Goal: Find specific page/section: Find specific page/section

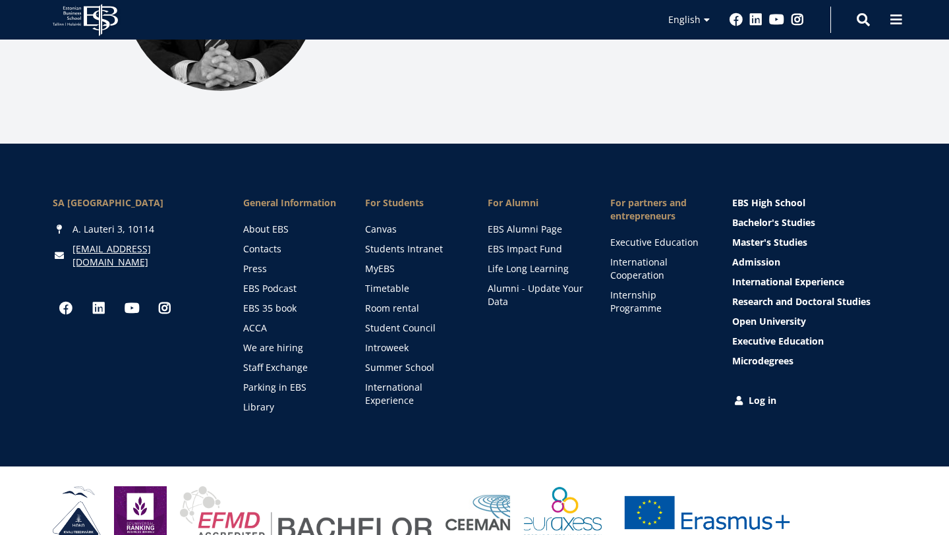
scroll to position [1921, 0]
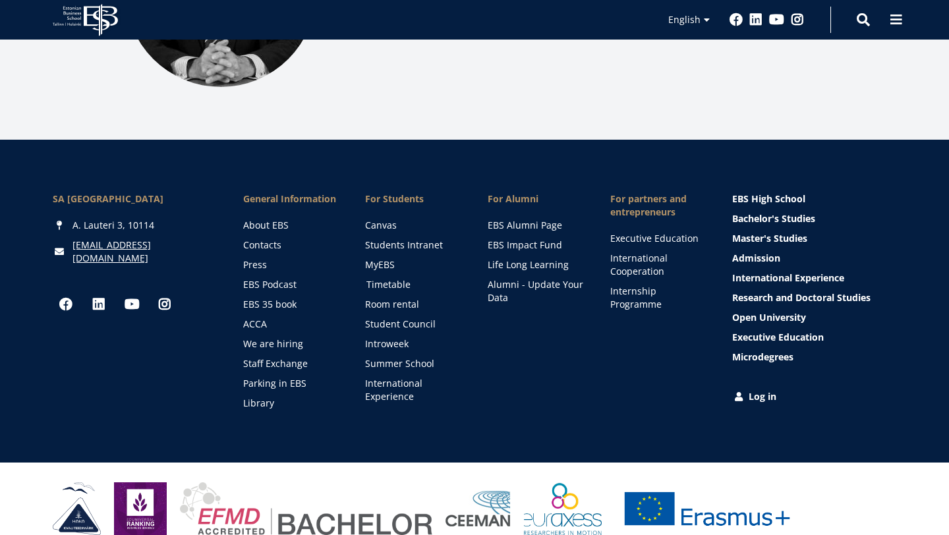
click at [390, 278] on link "Timetable" at bounding box center [415, 284] width 96 height 13
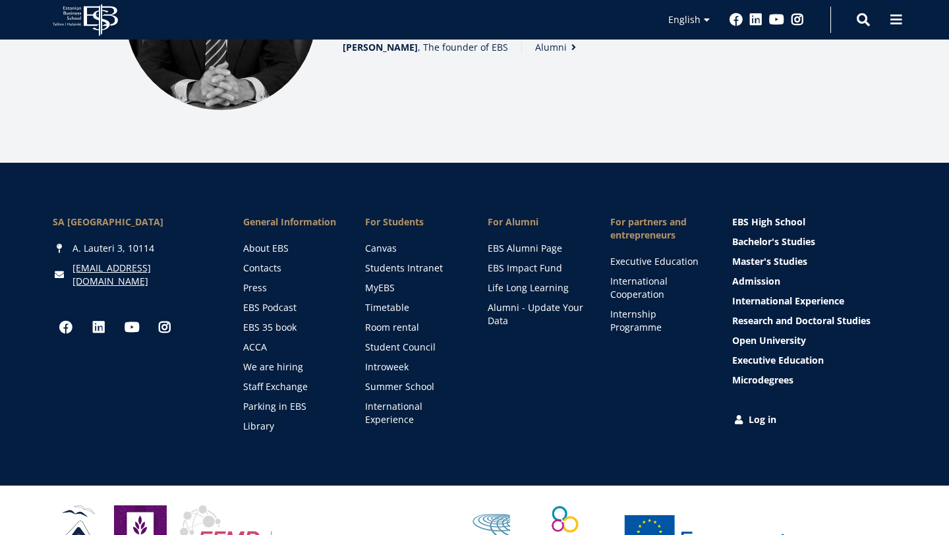
scroll to position [1894, 0]
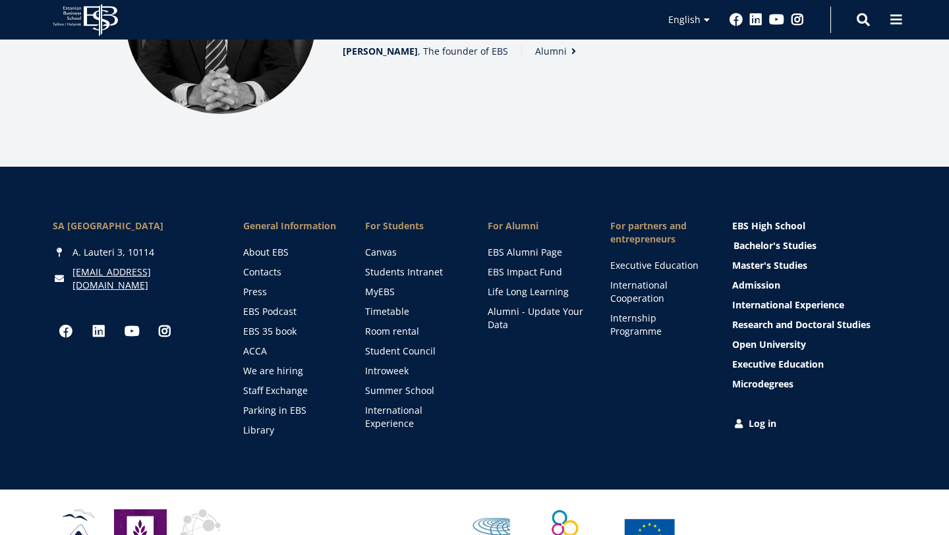
click at [752, 239] on link "Bachelor's Studies" at bounding box center [816, 245] width 164 height 13
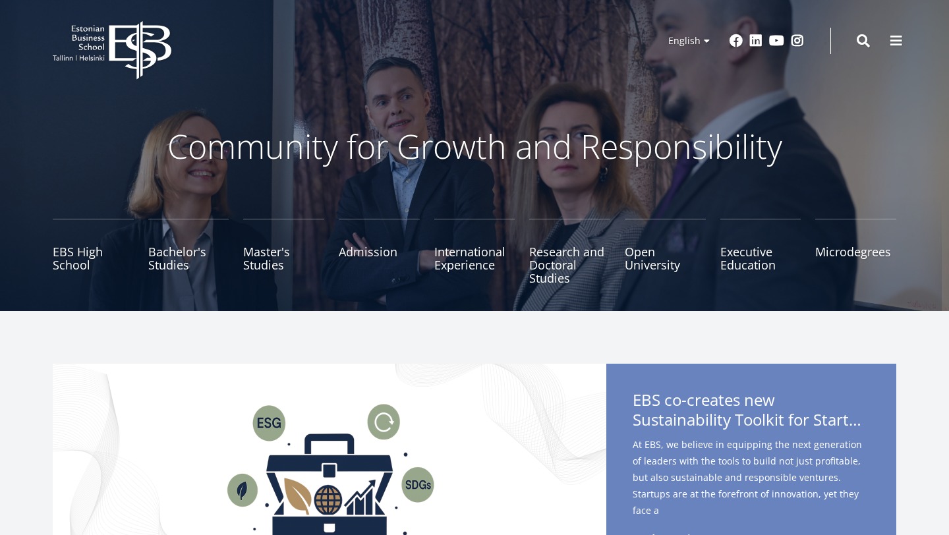
scroll to position [0, 0]
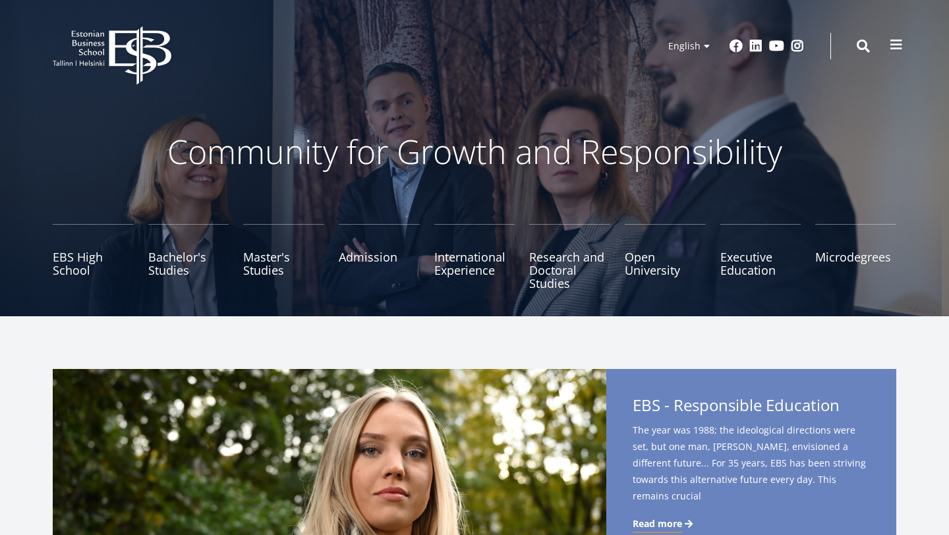
click at [893, 49] on span at bounding box center [896, 44] width 13 height 13
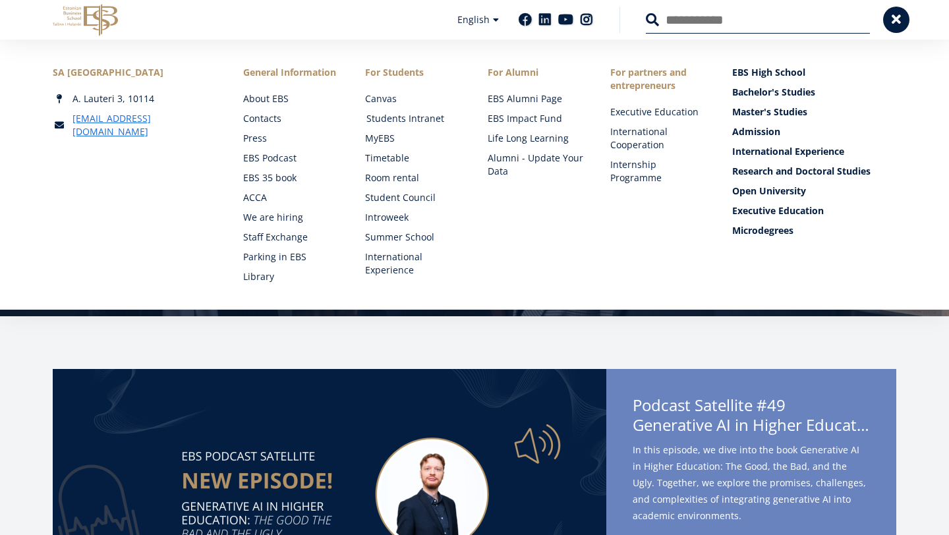
click at [374, 120] on link "Students Intranet" at bounding box center [415, 118] width 96 height 13
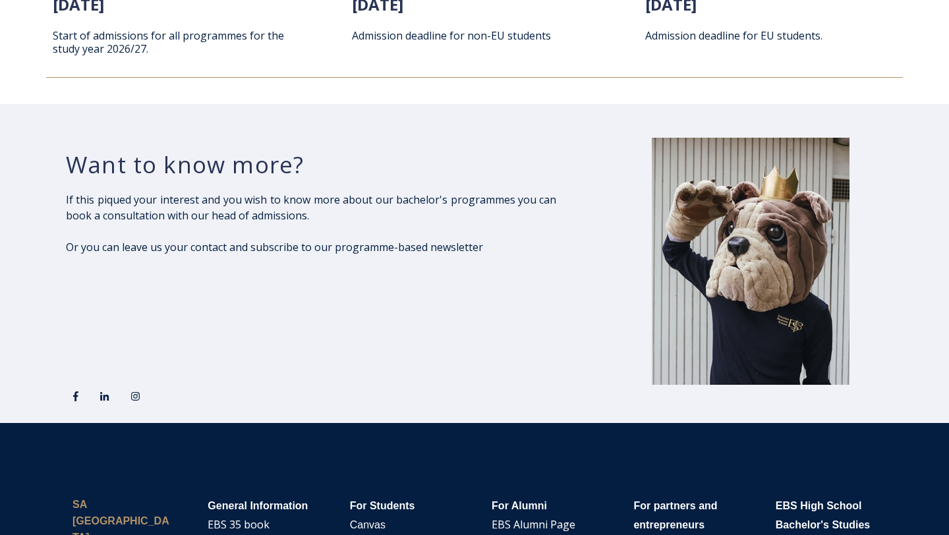
scroll to position [2248, 0]
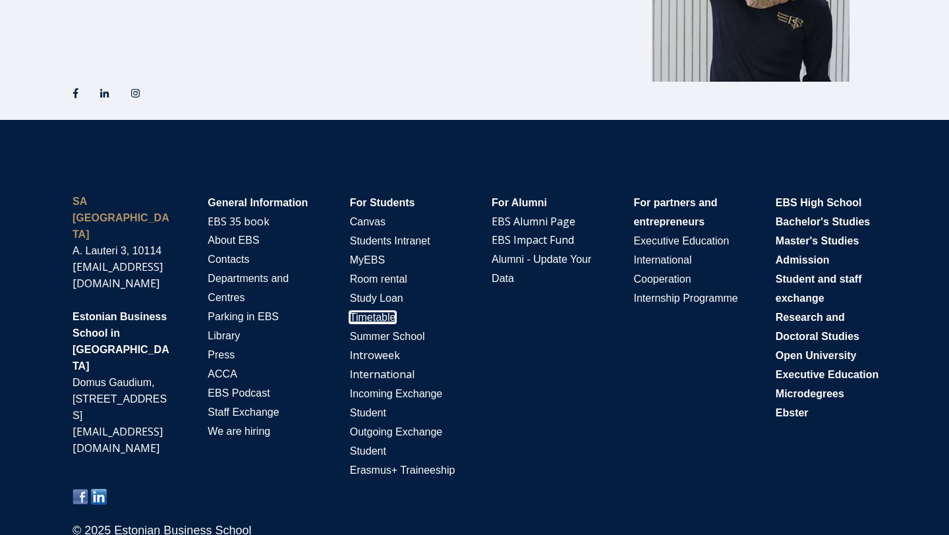
click at [375, 312] on span "Timetable" at bounding box center [373, 317] width 46 height 11
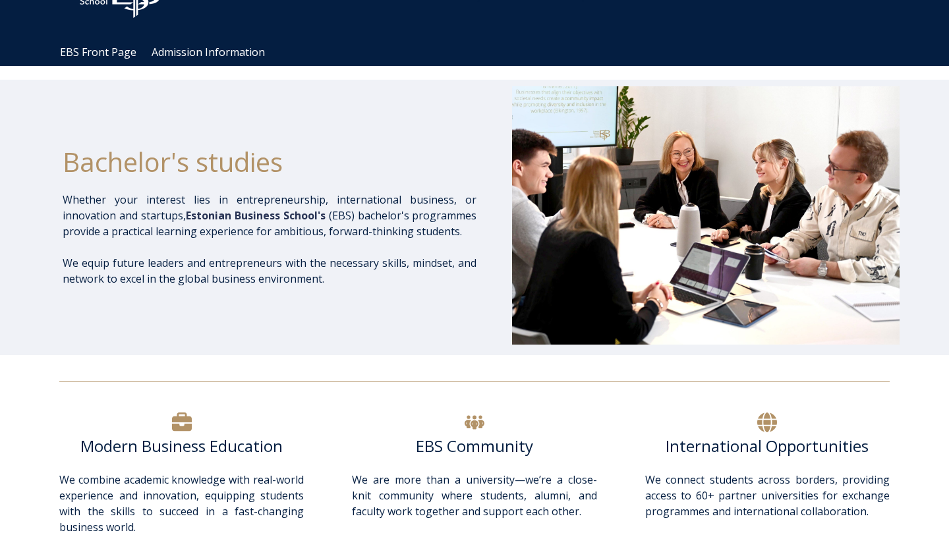
scroll to position [0, 0]
